Goal: Task Accomplishment & Management: Manage account settings

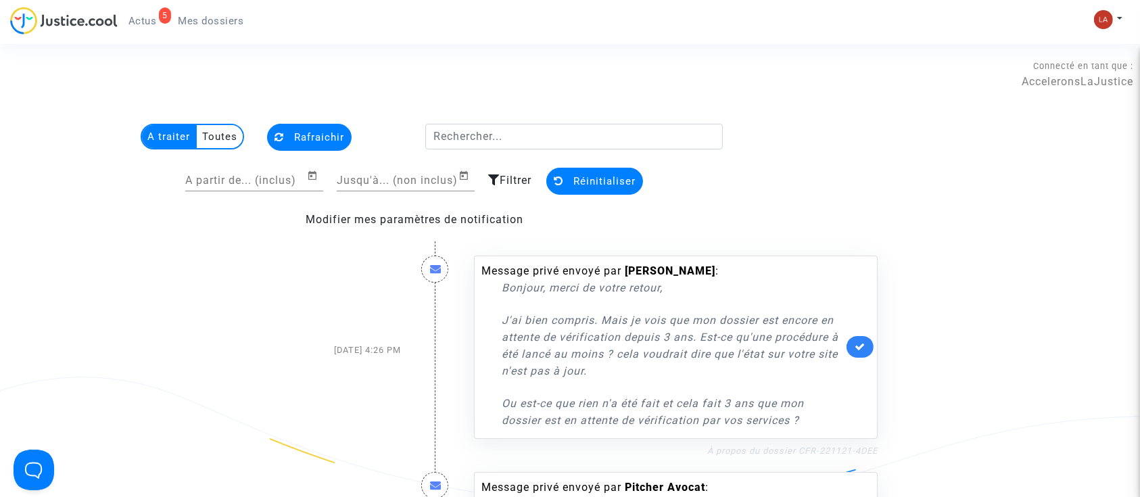
click at [763, 450] on link "À propos du dossier CFR-221121-4DEE" at bounding box center [792, 450] width 170 height 10
click at [1111, 17] on img at bounding box center [1103, 19] width 19 height 19
click at [1044, 72] on link "Changer de compte" at bounding box center [1054, 70] width 137 height 22
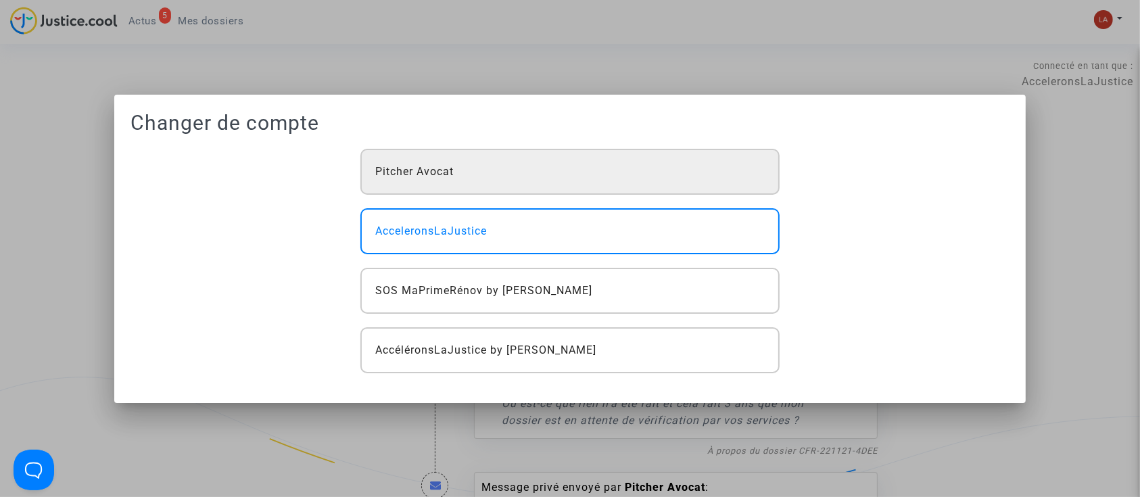
click at [509, 170] on div "Pitcher Avocat" at bounding box center [569, 172] width 419 height 46
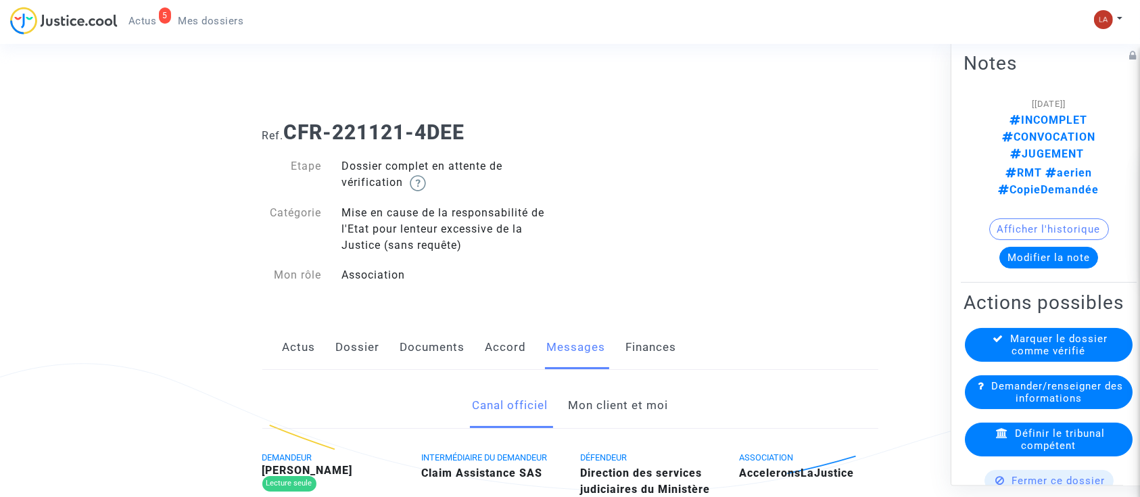
click at [619, 400] on link "Mon client et moi" at bounding box center [618, 405] width 100 height 45
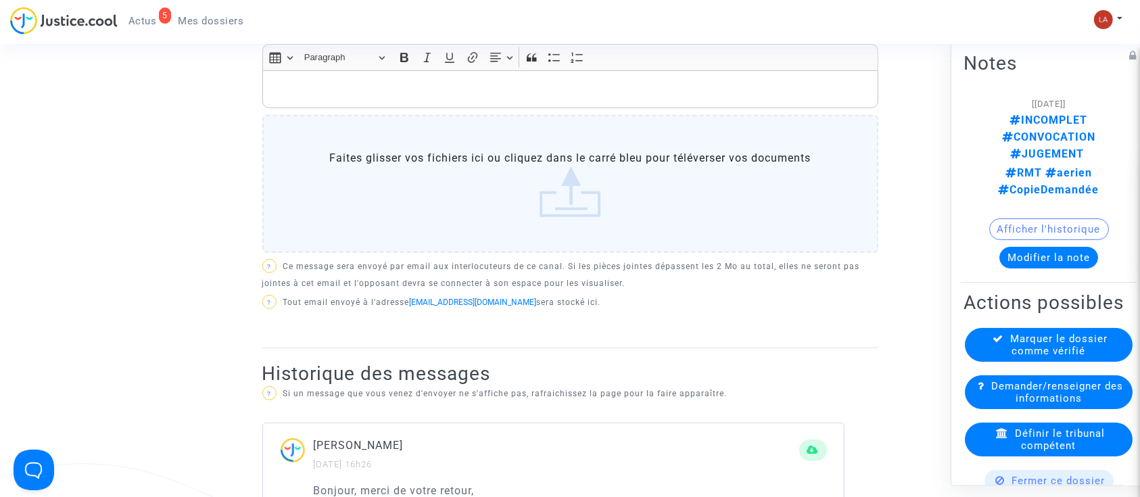
scroll to position [901, 0]
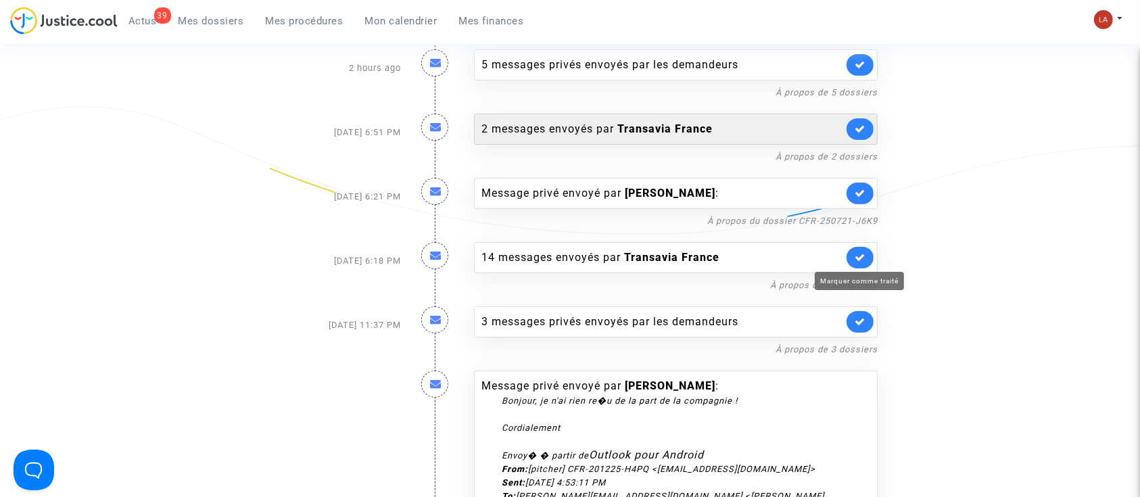
scroll to position [151, 0]
